Goal: Information Seeking & Learning: Check status

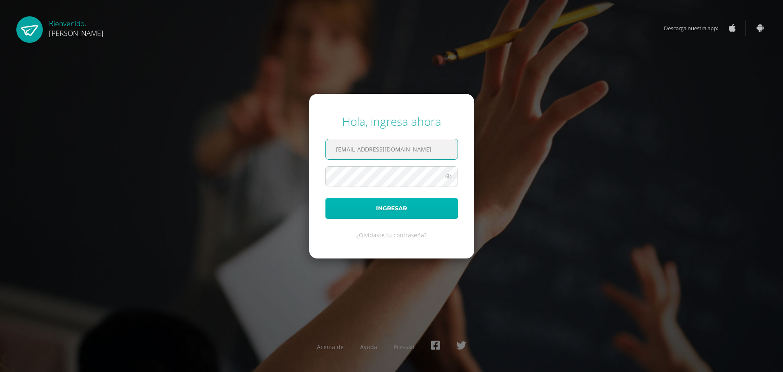
click at [393, 201] on button "Ingresar" at bounding box center [392, 208] width 133 height 21
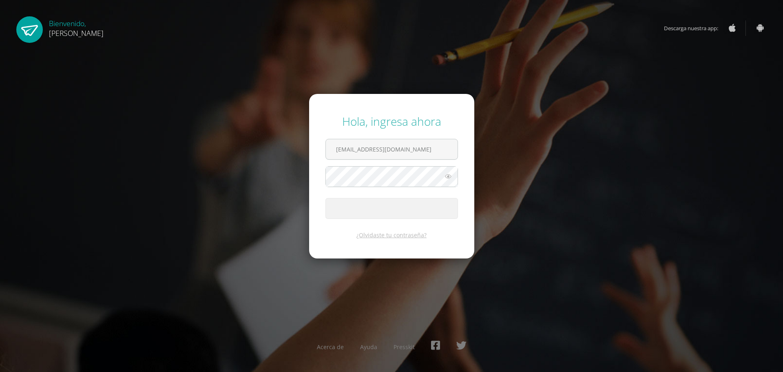
type input "2023059@ps.gt"
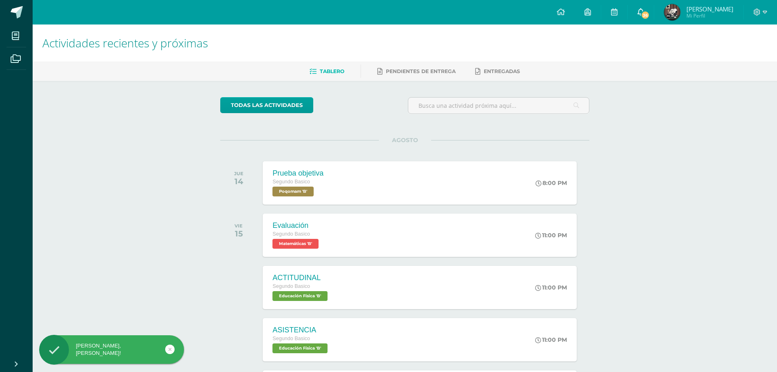
click at [650, 11] on span "36" at bounding box center [645, 15] width 9 height 9
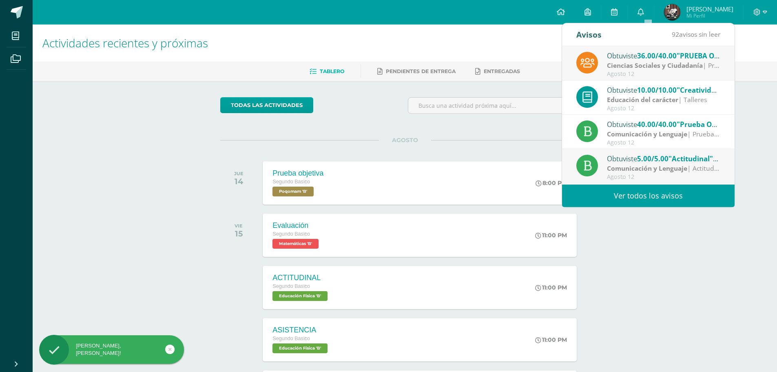
click at [649, 191] on link "Ver todos los avisos" at bounding box center [648, 195] width 173 height 22
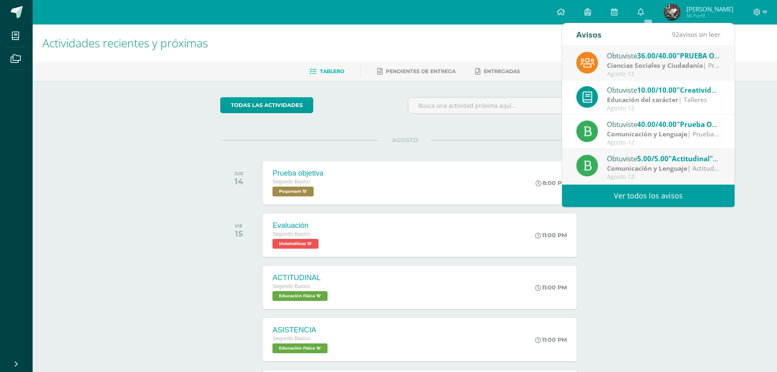
click at [641, 197] on link "Ver todos los avisos" at bounding box center [648, 195] width 173 height 22
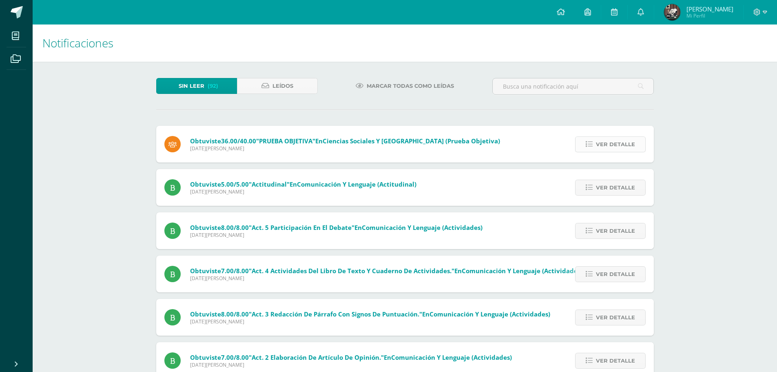
click at [608, 147] on span "Ver detalle" at bounding box center [615, 144] width 39 height 15
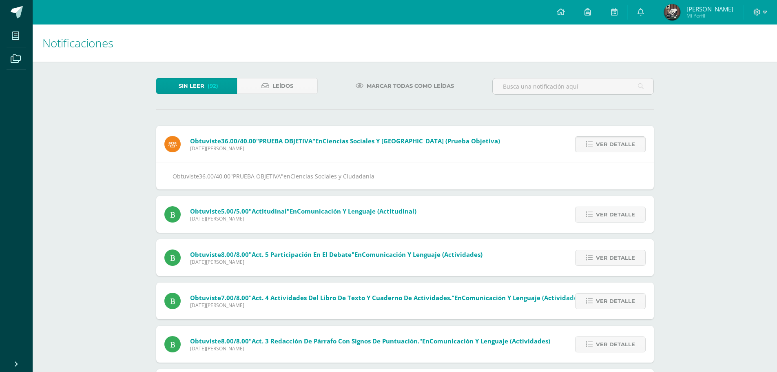
click at [608, 147] on span "Ver detalle" at bounding box center [615, 144] width 39 height 15
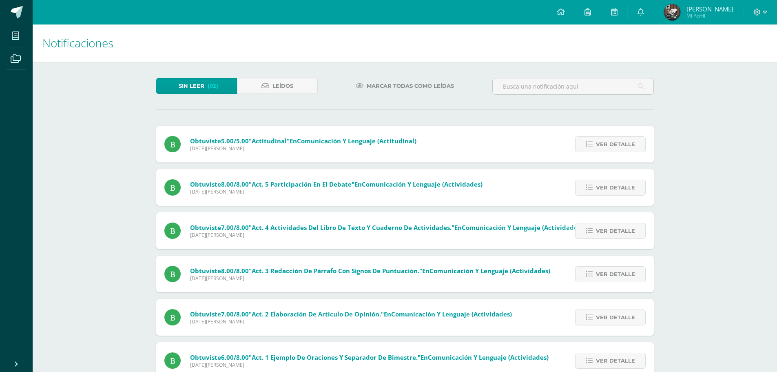
click at [608, 147] on span "Ver detalle" at bounding box center [615, 144] width 39 height 15
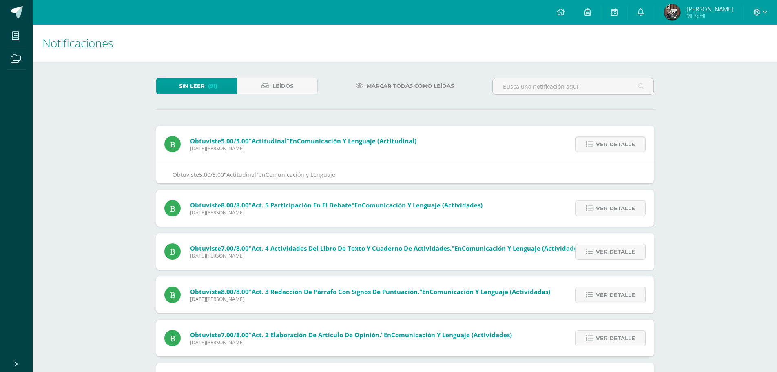
click at [608, 147] on span "Ver detalle" at bounding box center [615, 144] width 39 height 15
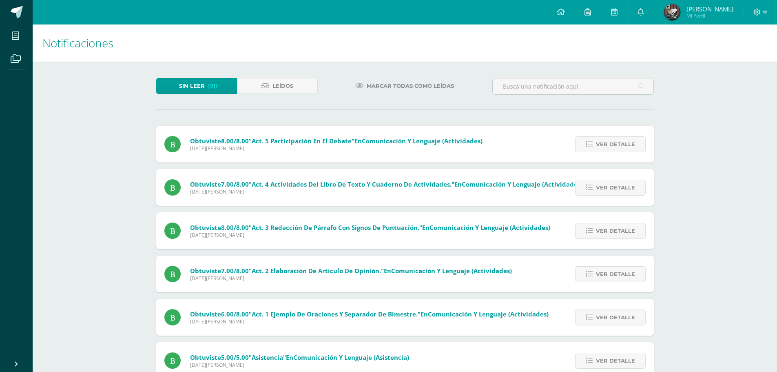
click at [608, 147] on div "Obtuviste 5.00/5.00 "Actitudinal" en Comunicación y Lenguaje (Actitudinal) Mart…" at bounding box center [405, 309] width 498 height 367
click at [608, 147] on span "Ver detalle" at bounding box center [615, 144] width 39 height 15
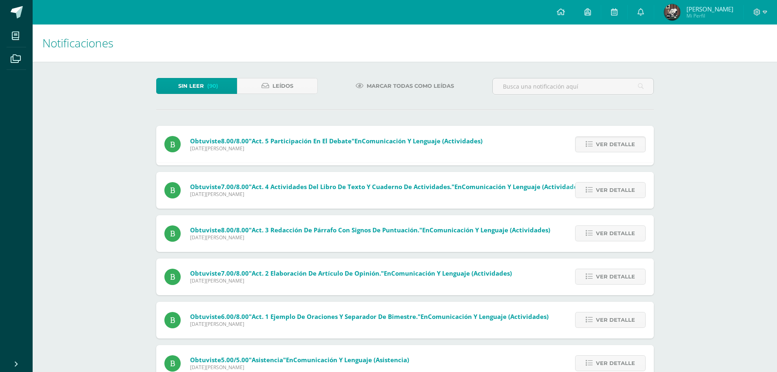
click at [608, 147] on span "Ver detalle" at bounding box center [615, 144] width 39 height 15
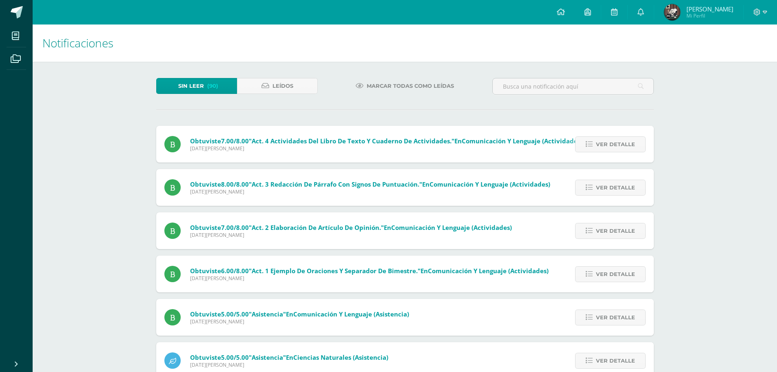
click at [608, 147] on span "Ver detalle" at bounding box center [615, 144] width 39 height 15
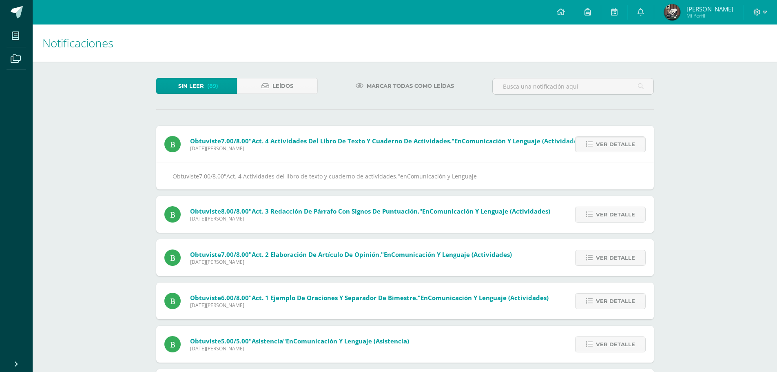
click at [608, 147] on span "Ver detalle" at bounding box center [615, 144] width 39 height 15
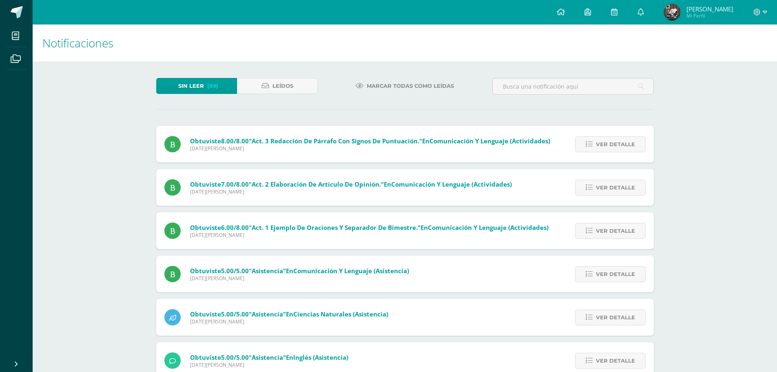
click at [608, 147] on span "Ver detalle" at bounding box center [615, 144] width 39 height 15
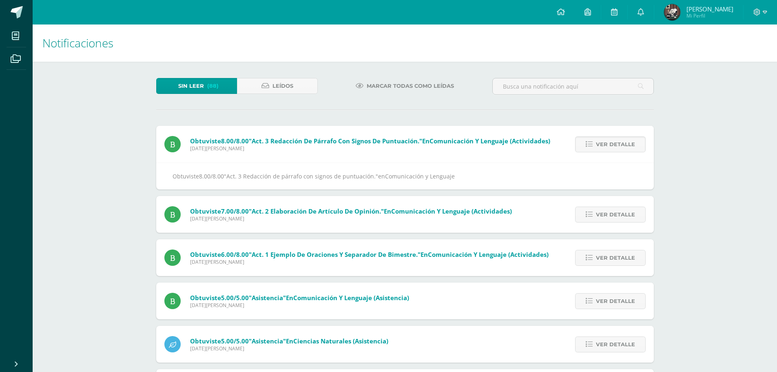
click at [608, 147] on span "Ver detalle" at bounding box center [615, 144] width 39 height 15
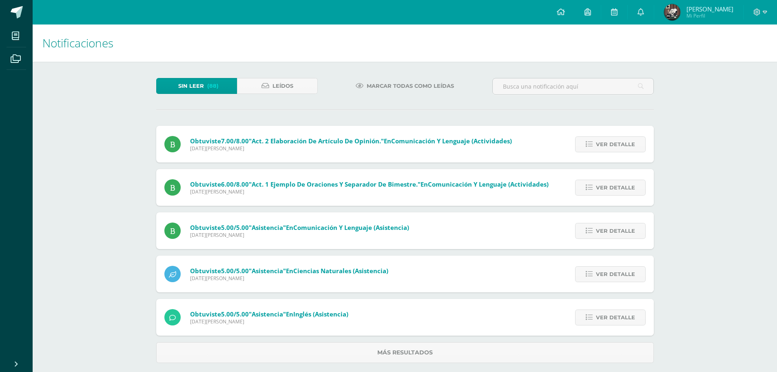
click at [608, 147] on span "Ver detalle" at bounding box center [615, 144] width 39 height 15
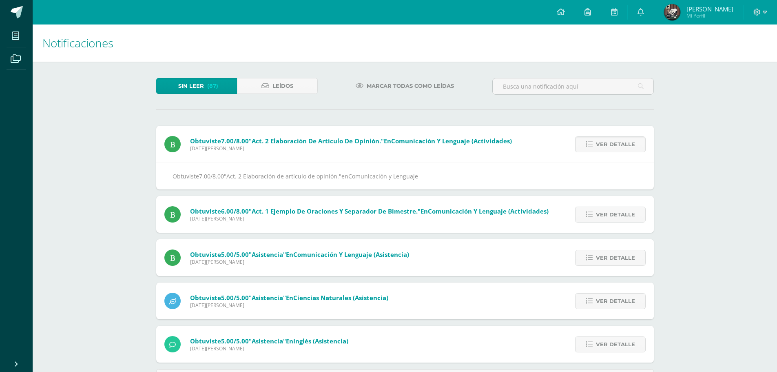
click at [608, 147] on span "Ver detalle" at bounding box center [615, 144] width 39 height 15
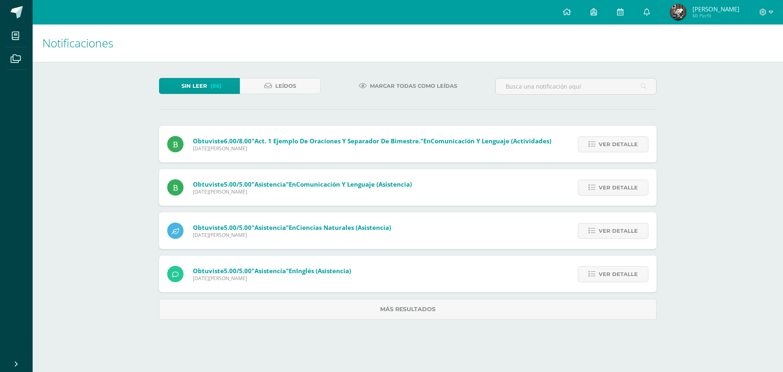
click at [608, 147] on span "Ver detalle" at bounding box center [618, 144] width 39 height 15
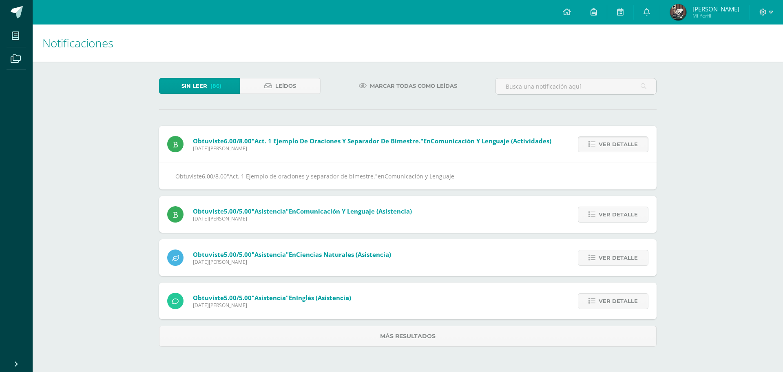
click at [608, 147] on span "Ver detalle" at bounding box center [618, 144] width 39 height 15
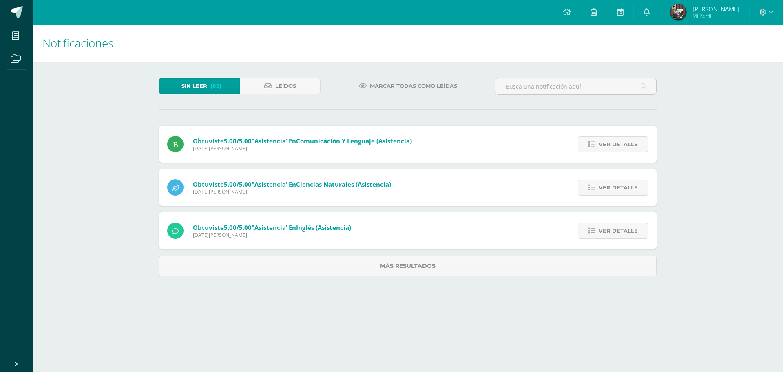
click at [608, 147] on span "Ver detalle" at bounding box center [618, 144] width 39 height 15
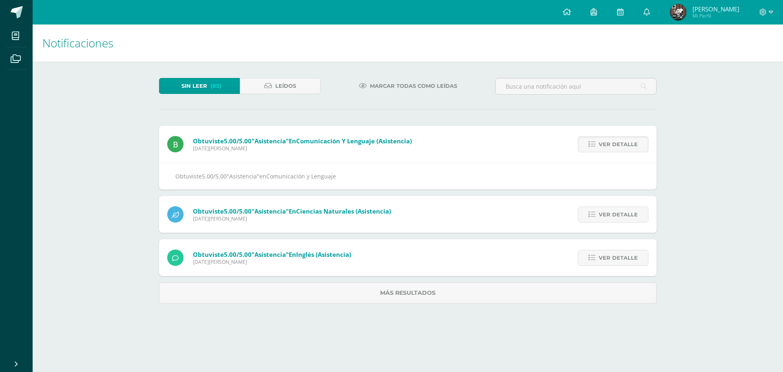
click at [608, 147] on span "Ver detalle" at bounding box center [618, 144] width 39 height 15
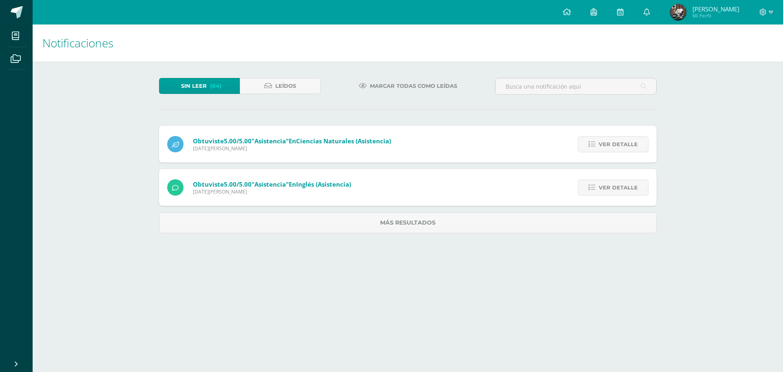
click at [608, 147] on span "Ver detalle" at bounding box center [618, 144] width 39 height 15
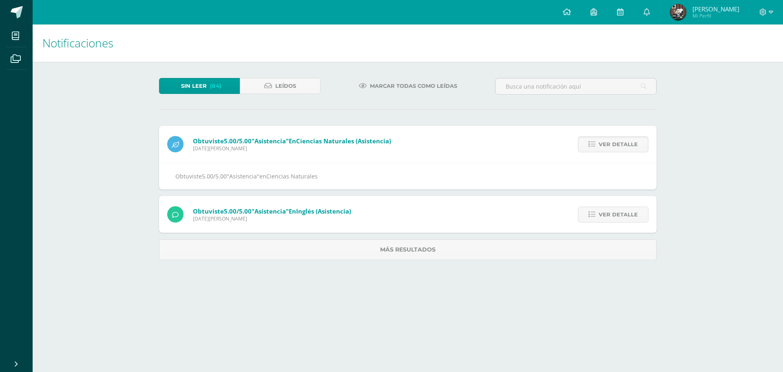
click at [608, 147] on span "Ver detalle" at bounding box center [618, 144] width 39 height 15
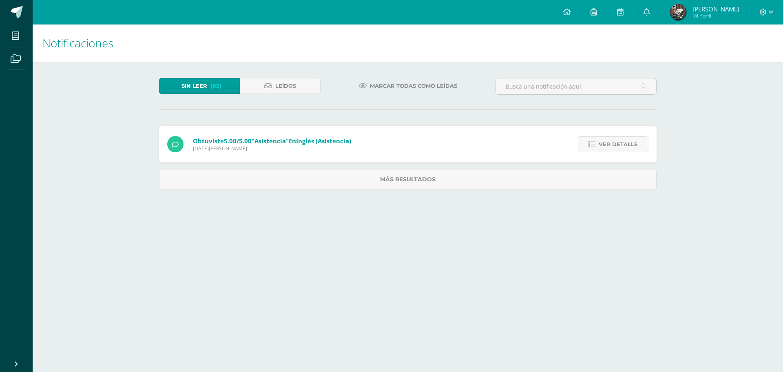
click at [608, 147] on span "Ver detalle" at bounding box center [618, 144] width 39 height 15
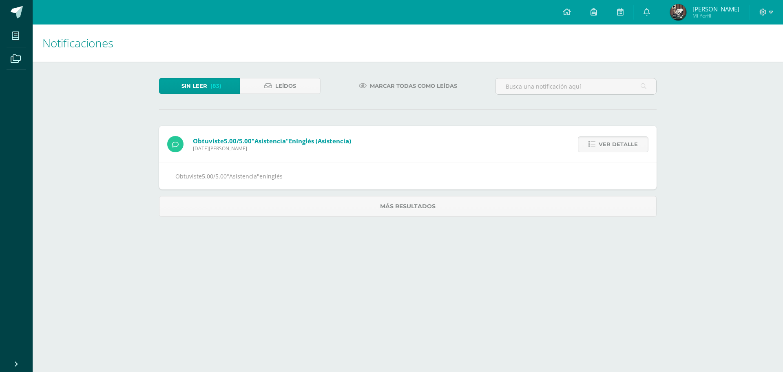
click at [608, 147] on span "Ver detalle" at bounding box center [618, 144] width 39 height 15
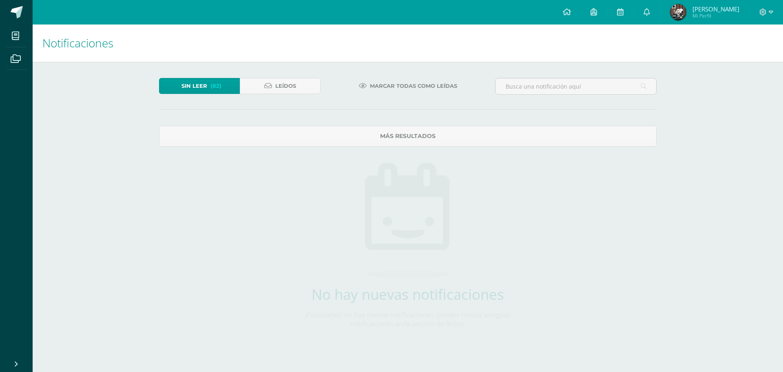
click at [608, 147] on div "Sin leer (82) Leídos Marcar todas como leídas Más resultados No hay nuevas noti…" at bounding box center [408, 216] width 530 height 309
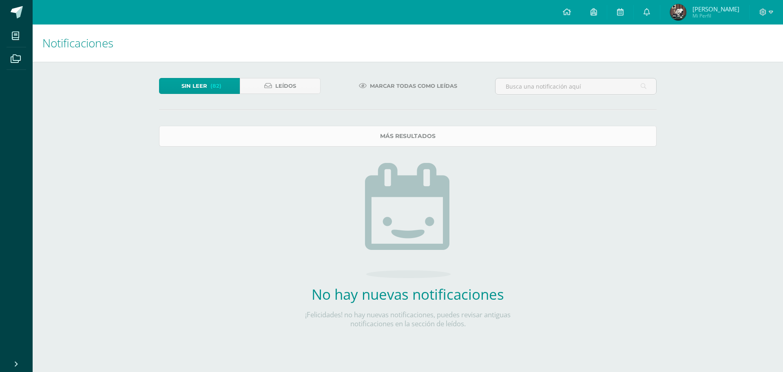
click at [611, 138] on link "Más resultados" at bounding box center [408, 136] width 498 height 21
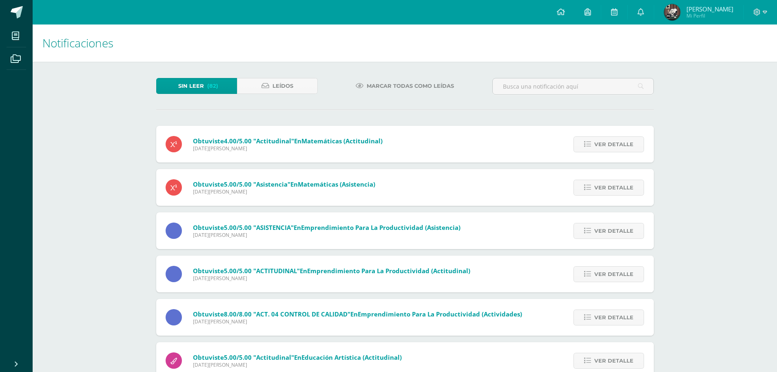
click at [611, 138] on span "Ver detalle" at bounding box center [614, 144] width 39 height 15
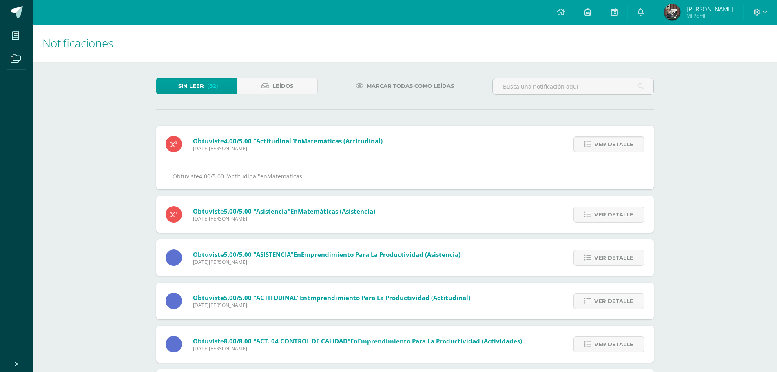
click at [611, 138] on span "Ver detalle" at bounding box center [614, 144] width 39 height 15
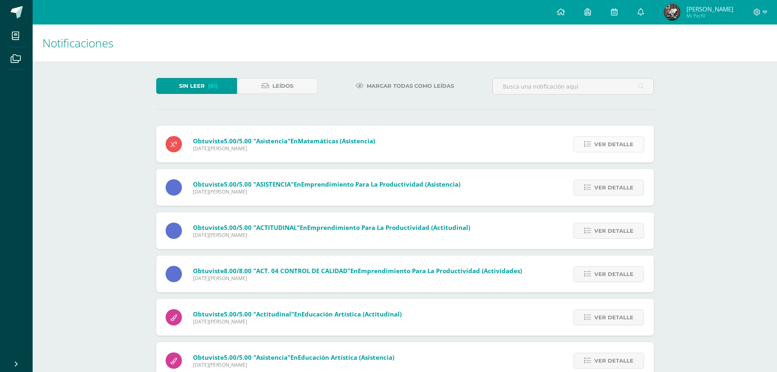
click at [615, 145] on span "Ver detalle" at bounding box center [614, 144] width 39 height 15
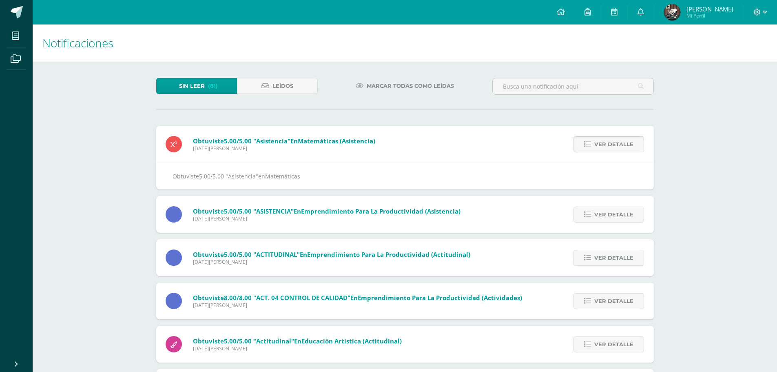
click at [615, 145] on span "Ver detalle" at bounding box center [614, 144] width 39 height 15
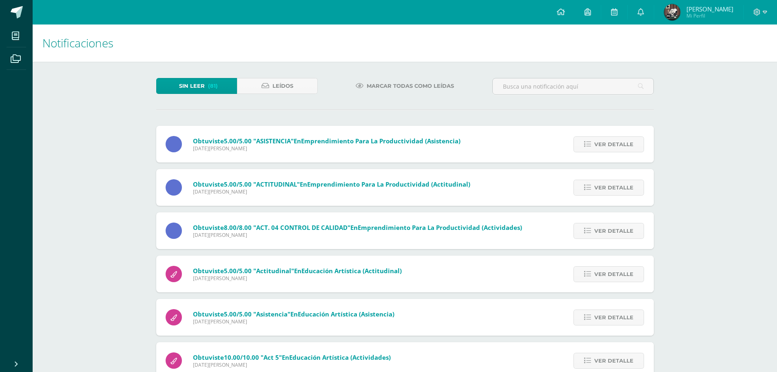
click at [615, 145] on span "Ver detalle" at bounding box center [614, 144] width 39 height 15
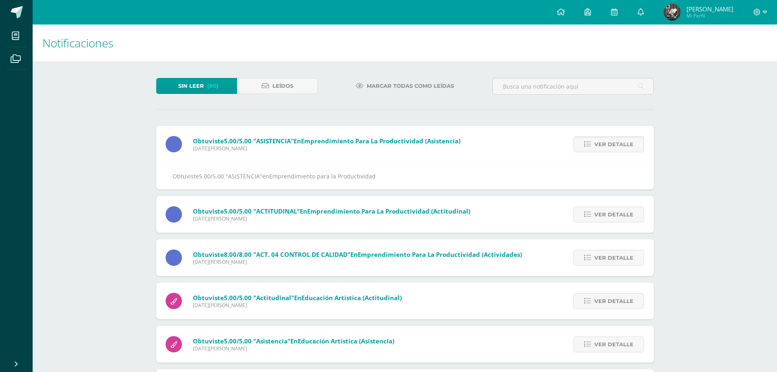
click at [615, 145] on span "Ver detalle" at bounding box center [614, 144] width 39 height 15
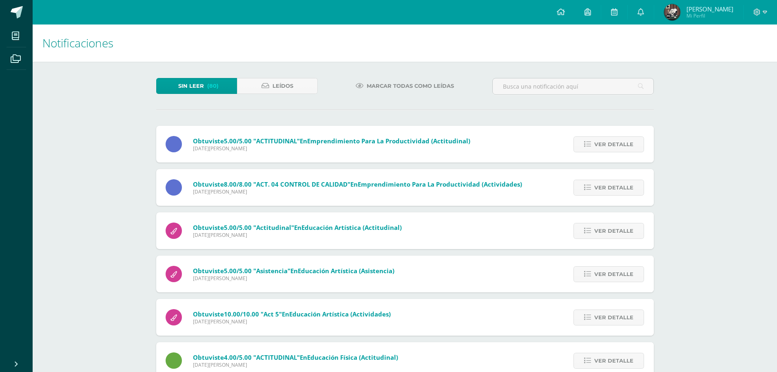
click at [615, 145] on span "Ver detalle" at bounding box center [614, 144] width 39 height 15
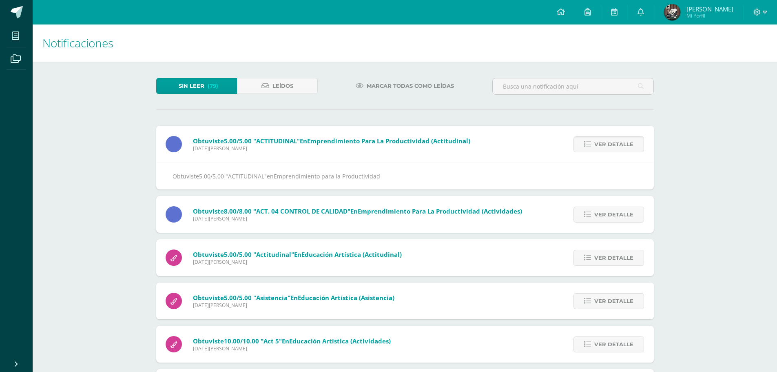
click at [615, 145] on span "Ver detalle" at bounding box center [614, 144] width 39 height 15
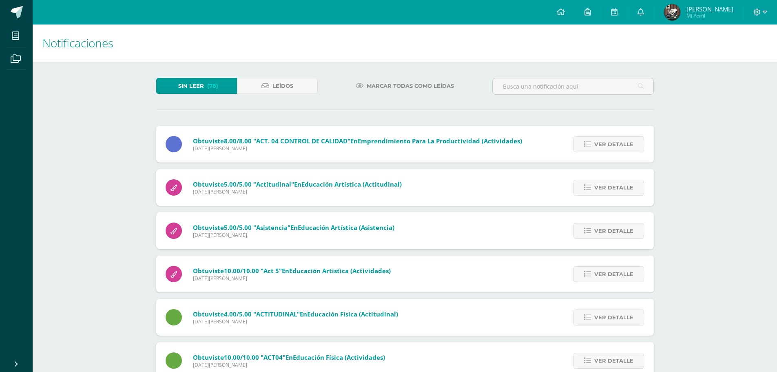
click at [615, 145] on span "Ver detalle" at bounding box center [614, 144] width 39 height 15
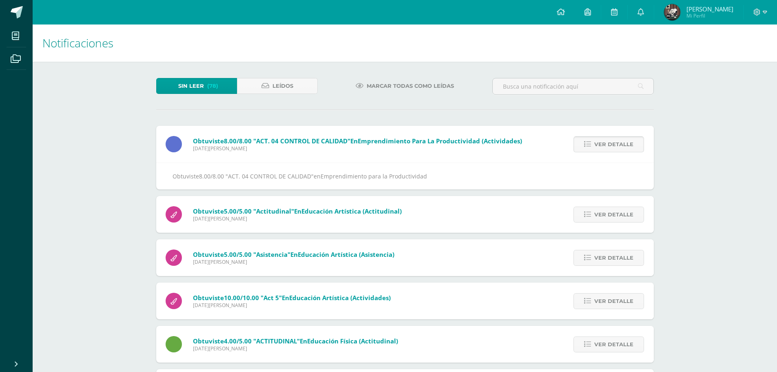
click at [616, 145] on span "Ver detalle" at bounding box center [614, 144] width 39 height 15
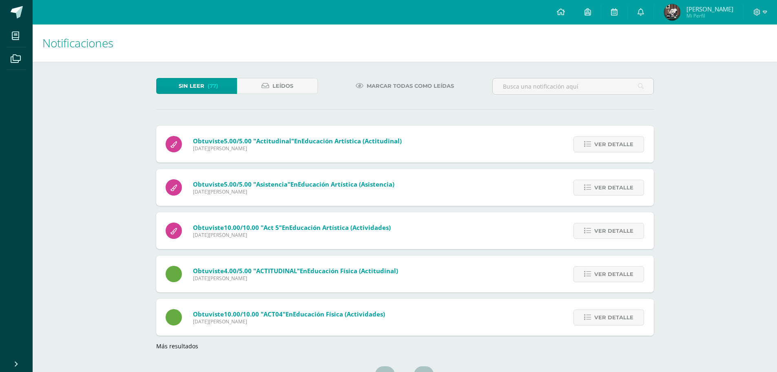
click at [616, 145] on span "Ver detalle" at bounding box center [614, 144] width 39 height 15
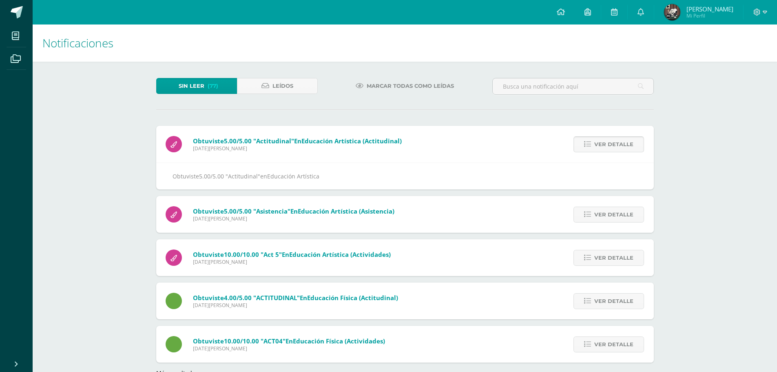
click at [618, 145] on span "Ver detalle" at bounding box center [614, 144] width 39 height 15
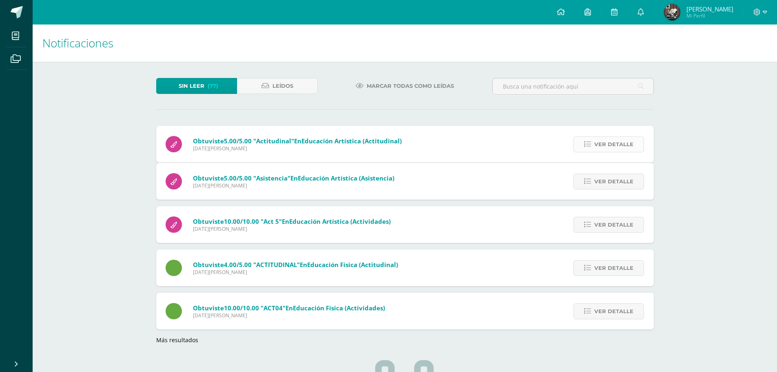
click at [618, 145] on div "Obtuviste 5.00/5.00 "Actitudinal" en Educación Artística (Actitudinal) Viernes …" at bounding box center [405, 235] width 498 height 218
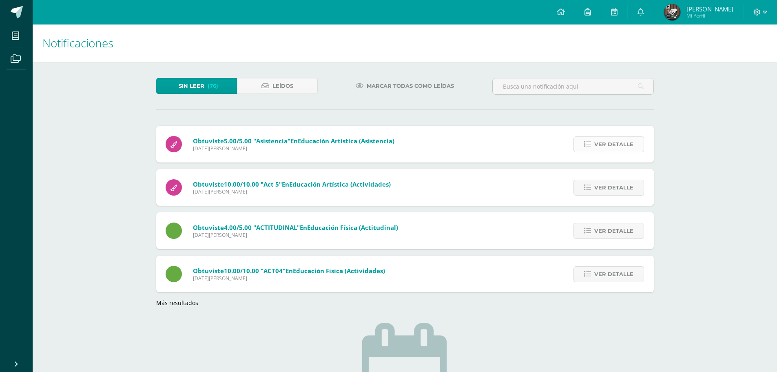
click at [619, 145] on span "Ver detalle" at bounding box center [614, 144] width 39 height 15
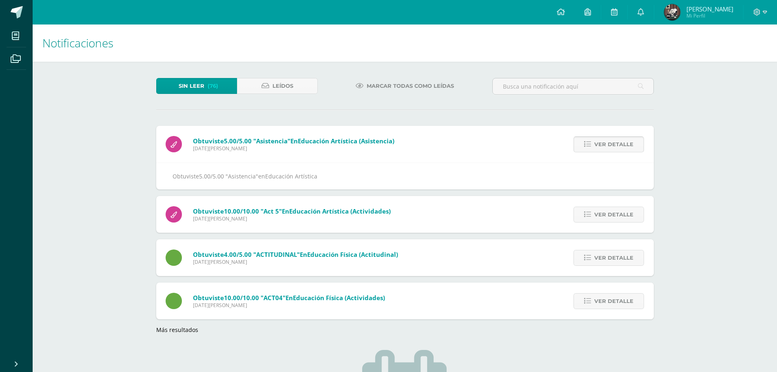
click at [619, 145] on span "Ver detalle" at bounding box center [614, 144] width 39 height 15
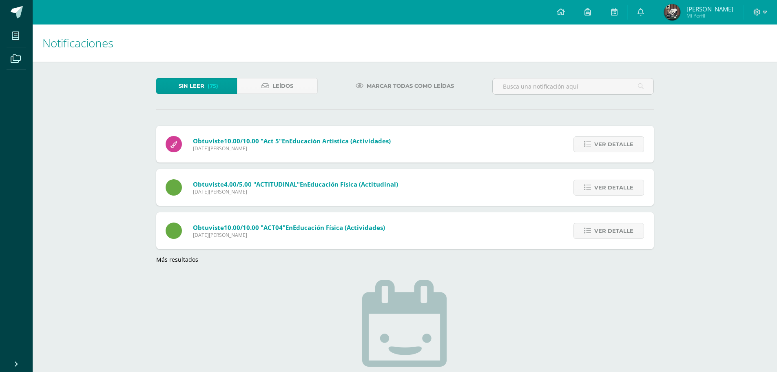
click at [619, 145] on span "Ver detalle" at bounding box center [614, 144] width 39 height 15
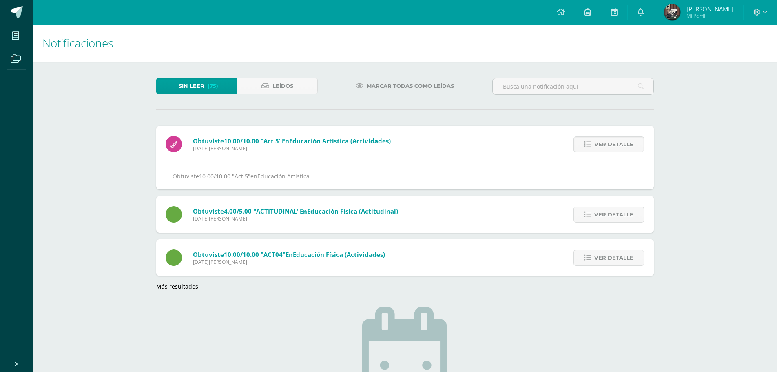
click at [619, 145] on span "Ver detalle" at bounding box center [614, 144] width 39 height 15
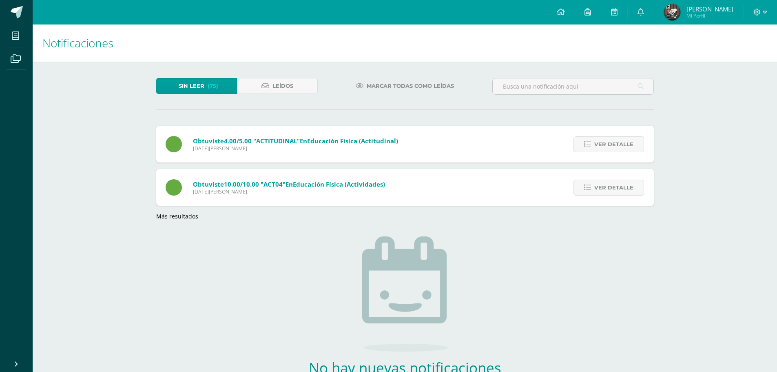
click at [619, 145] on span "Ver detalle" at bounding box center [614, 144] width 39 height 15
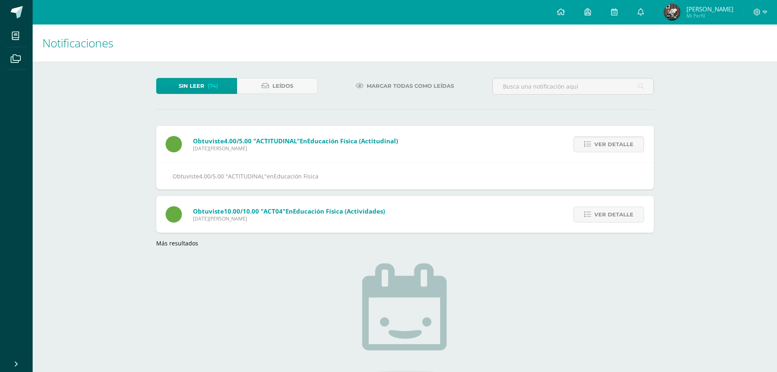
click at [619, 145] on span "Ver detalle" at bounding box center [614, 144] width 39 height 15
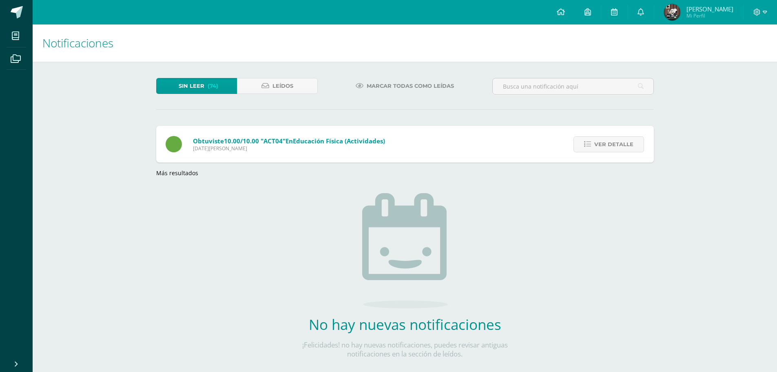
click at [619, 145] on span "Ver detalle" at bounding box center [614, 144] width 39 height 15
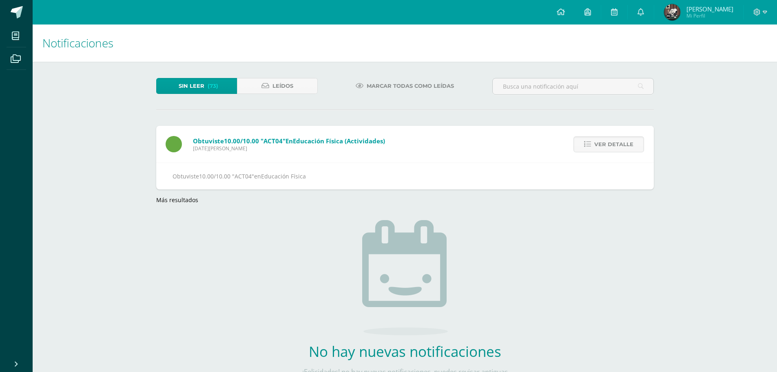
click at [619, 145] on span "Ver detalle" at bounding box center [614, 144] width 39 height 15
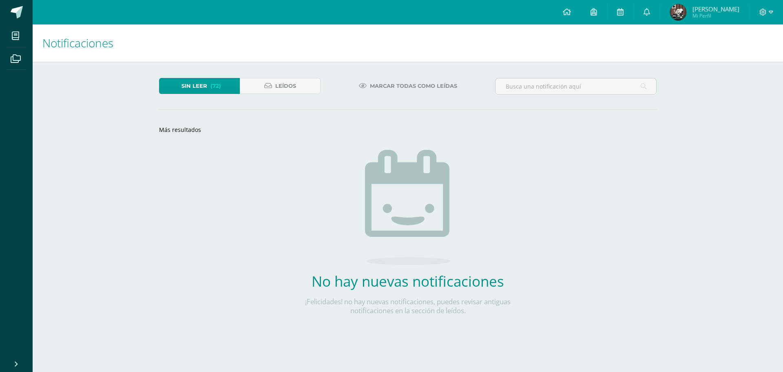
click at [619, 145] on div "Sin leer (72) Leídos Marcar todas como leídas Más resultados loading No hay nue…" at bounding box center [408, 210] width 530 height 296
click at [439, 84] on span "Marcar todas como leídas" at bounding box center [413, 85] width 87 height 15
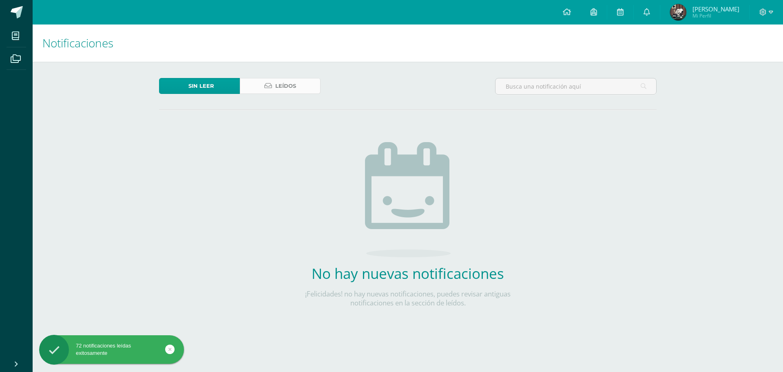
click at [288, 81] on span "Leídos" at bounding box center [285, 85] width 21 height 15
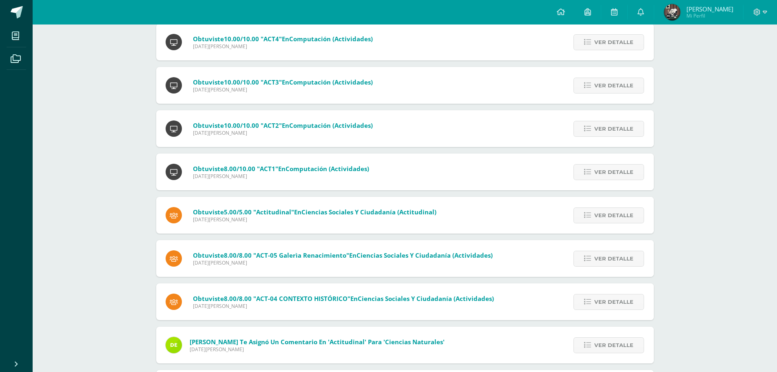
scroll to position [1941, 0]
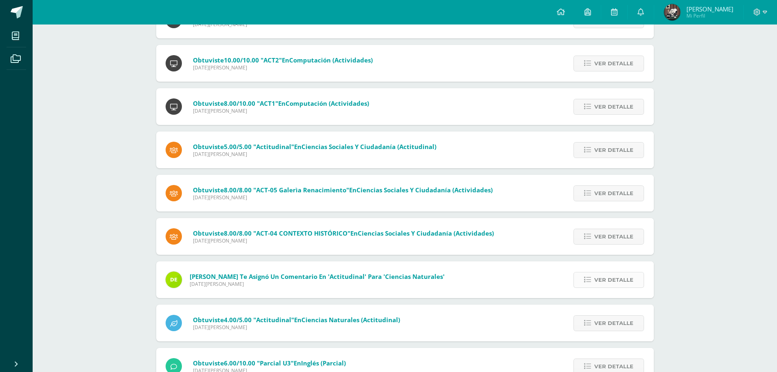
click at [594, 276] on link "Ver detalle" at bounding box center [609, 280] width 71 height 16
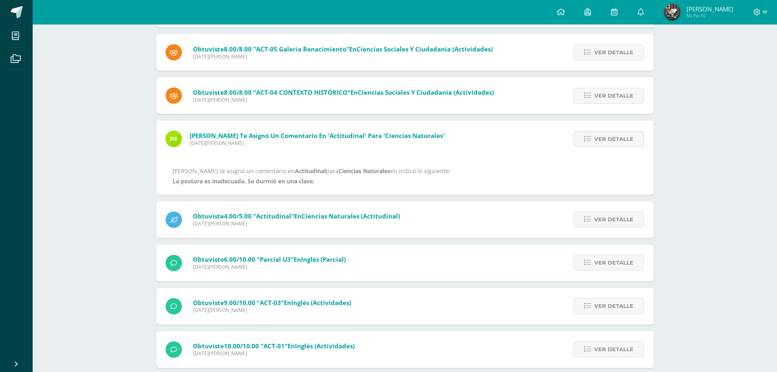
scroll to position [2081, 0]
click at [618, 218] on span "Ver detalle" at bounding box center [614, 219] width 39 height 15
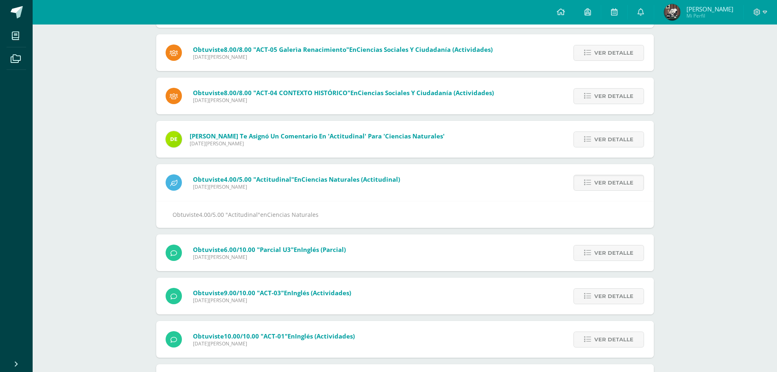
click at [689, 17] on span "Denis Enrique Mi Perfil" at bounding box center [699, 12] width 73 height 16
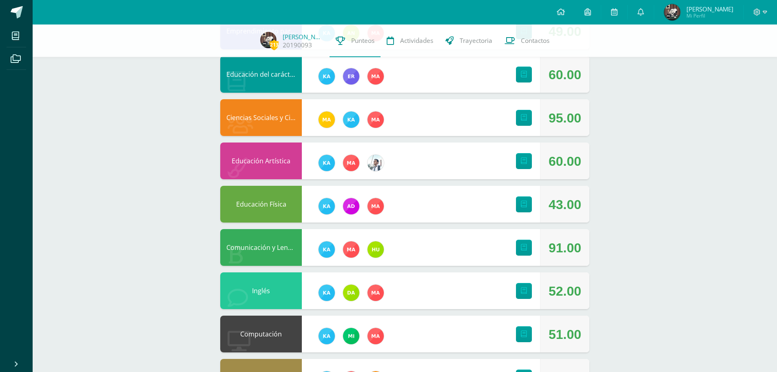
scroll to position [242, 0]
